Goal: Ask a question

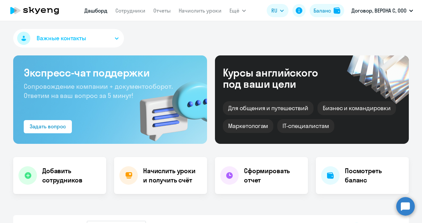
select select "30"
click at [408, 206] on circle at bounding box center [405, 206] width 18 height 18
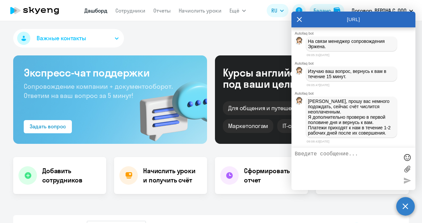
scroll to position [471, 0]
type textarea "у меня через полчаса урок"
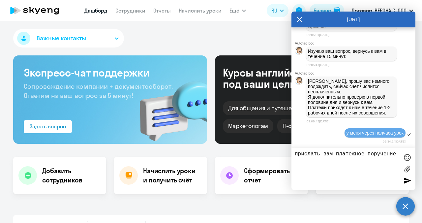
type textarea "прислать вам платежное поручение?"
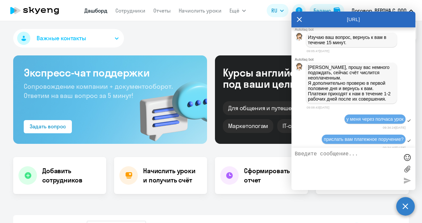
scroll to position [511, 0]
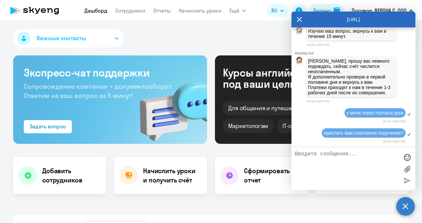
click at [408, 166] on label at bounding box center [407, 169] width 10 height 10
click at [0, 0] on input "file" at bounding box center [0, 0] width 0 height 0
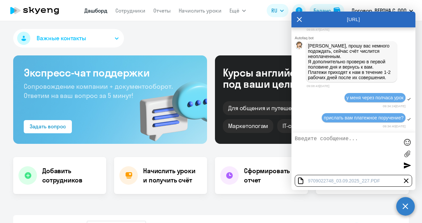
click at [406, 163] on div at bounding box center [407, 165] width 10 height 10
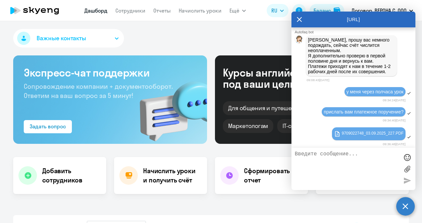
scroll to position [535, 0]
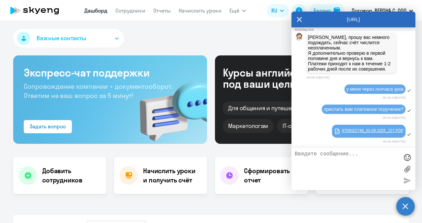
click at [372, 130] on link "9709022748_03.09.2025_227.PDF" at bounding box center [369, 130] width 70 height 8
click at [80, 38] on span "Важные контакты" at bounding box center [61, 38] width 49 height 9
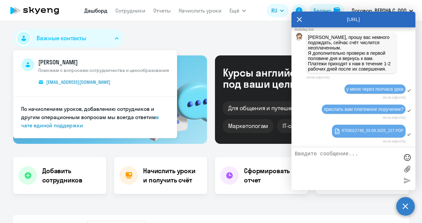
click at [172, 30] on div "Важные контакты Александра Умова Поможем с вопросами сотрудничества и ценообраз…" at bounding box center [210, 39] width 395 height 21
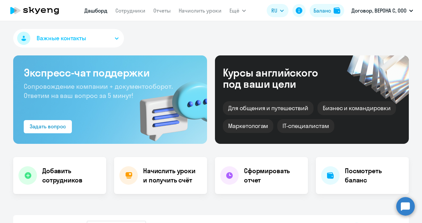
select select "30"
click at [372, 178] on h4 "Посмотреть баланс" at bounding box center [374, 175] width 59 height 18
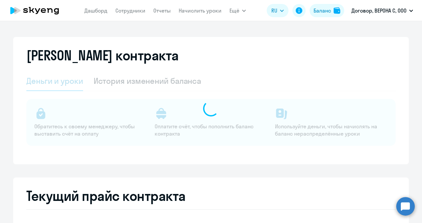
select select "english_adult_not_native_speaker"
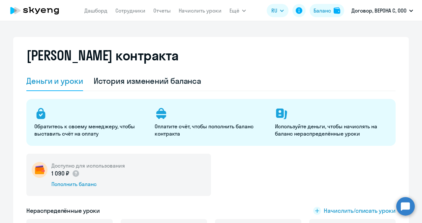
click at [407, 207] on circle at bounding box center [405, 206] width 18 height 18
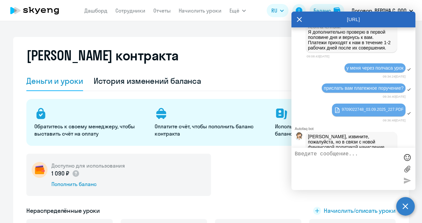
scroll to position [575, 0]
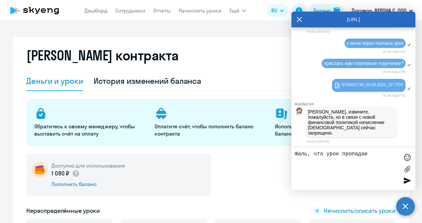
type textarea "Жаль, что урок пропадает"
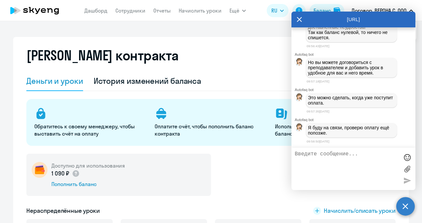
scroll to position [743, 0]
click at [300, 23] on icon at bounding box center [298, 20] width 5 height 16
